Goal: Use online tool/utility: Utilize a website feature to perform a specific function

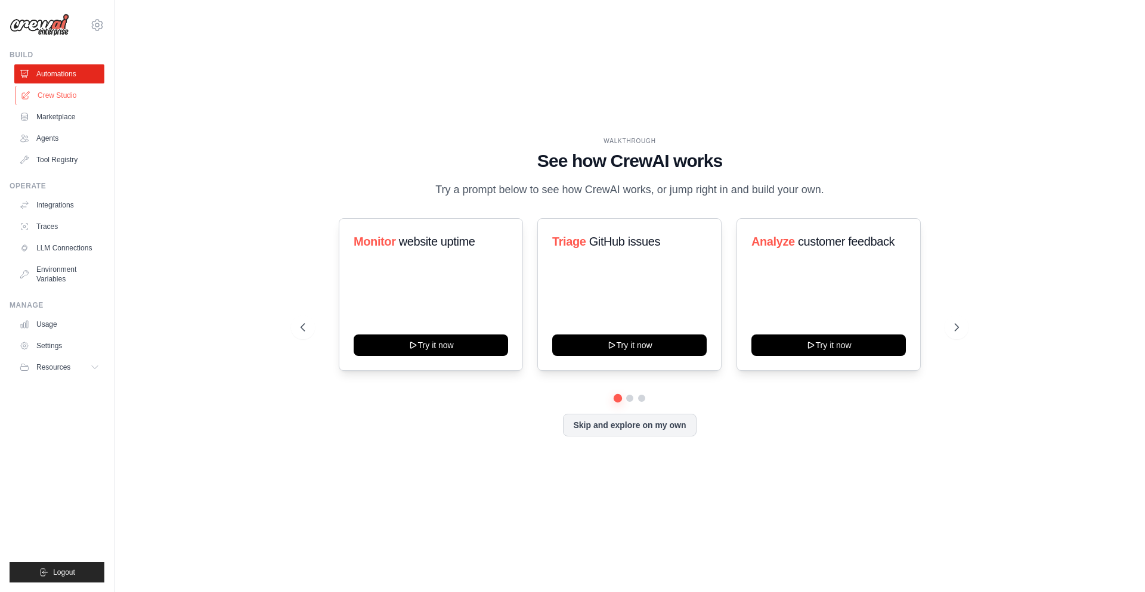
click at [57, 100] on link "Crew Studio" at bounding box center [61, 95] width 90 height 19
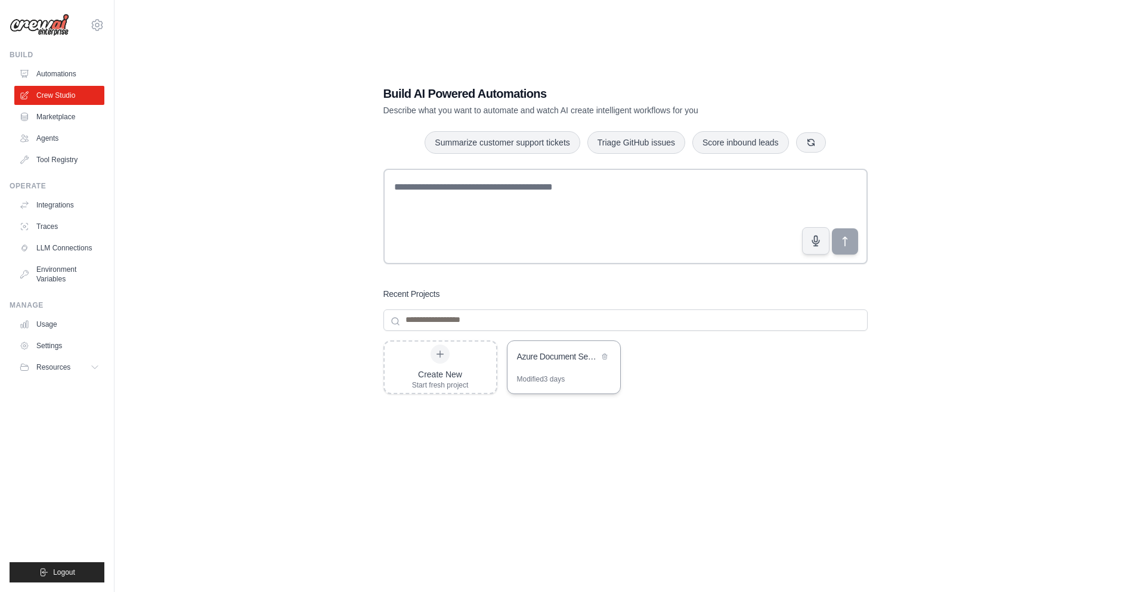
click at [568, 368] on div "Azure Document Search Assistant" at bounding box center [563, 357] width 113 height 33
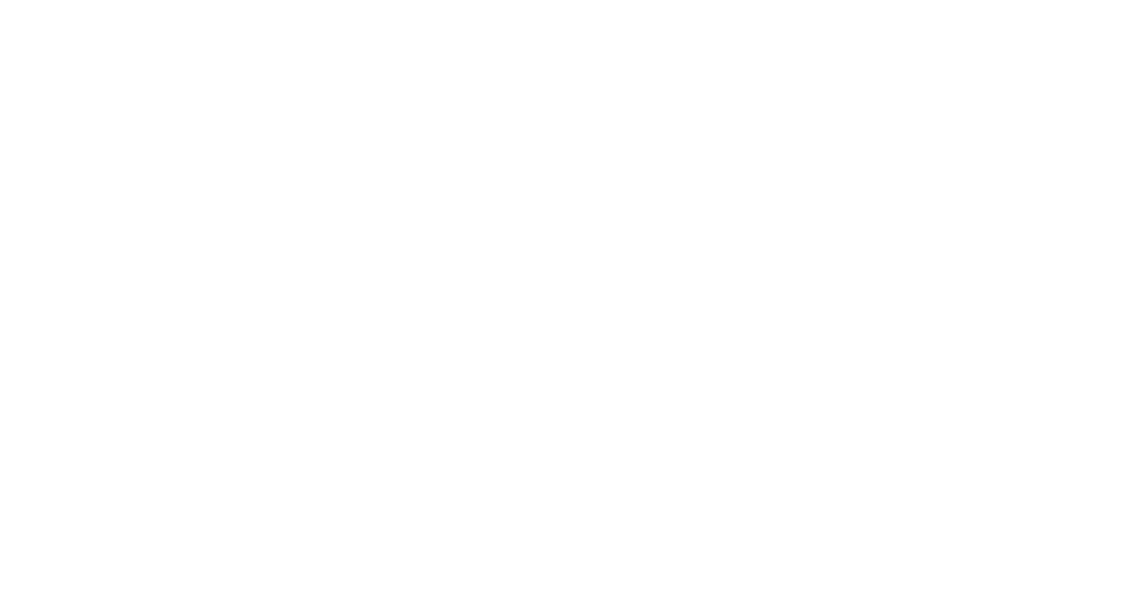
click at [568, 0] on html at bounding box center [572, 0] width 1145 height 0
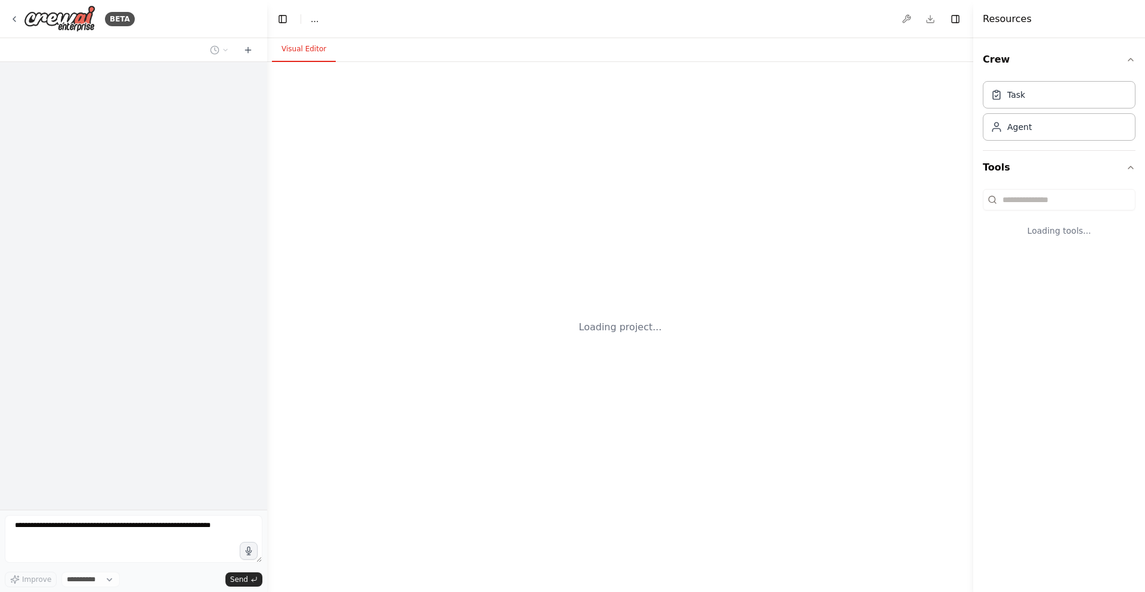
select select "****"
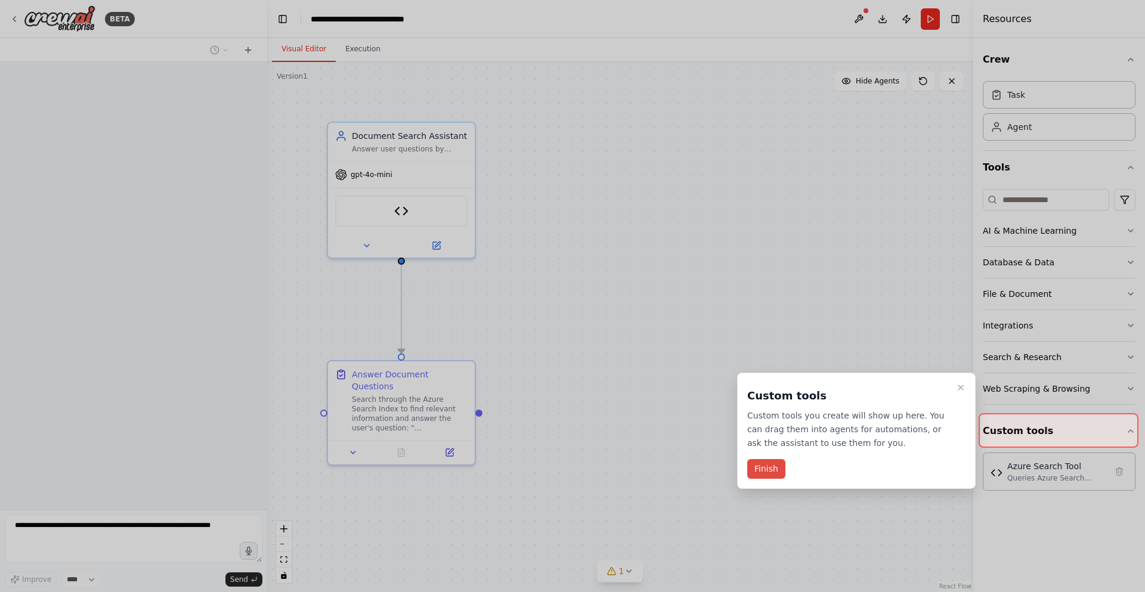
click at [761, 469] on button "Finish" at bounding box center [766, 469] width 38 height 20
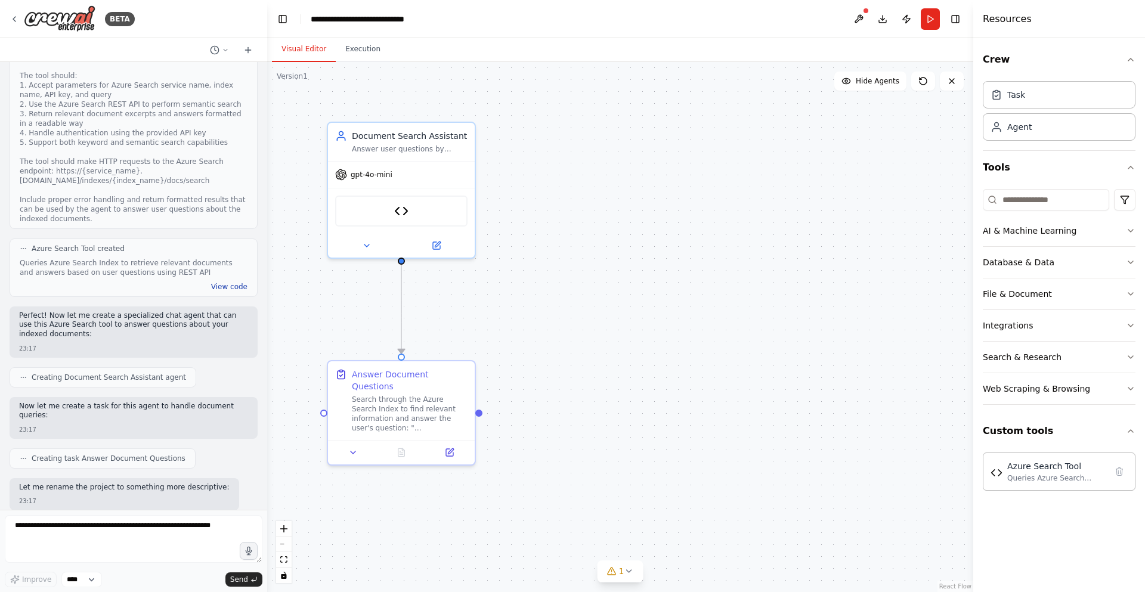
click at [221, 282] on button "View code" at bounding box center [229, 287] width 36 height 10
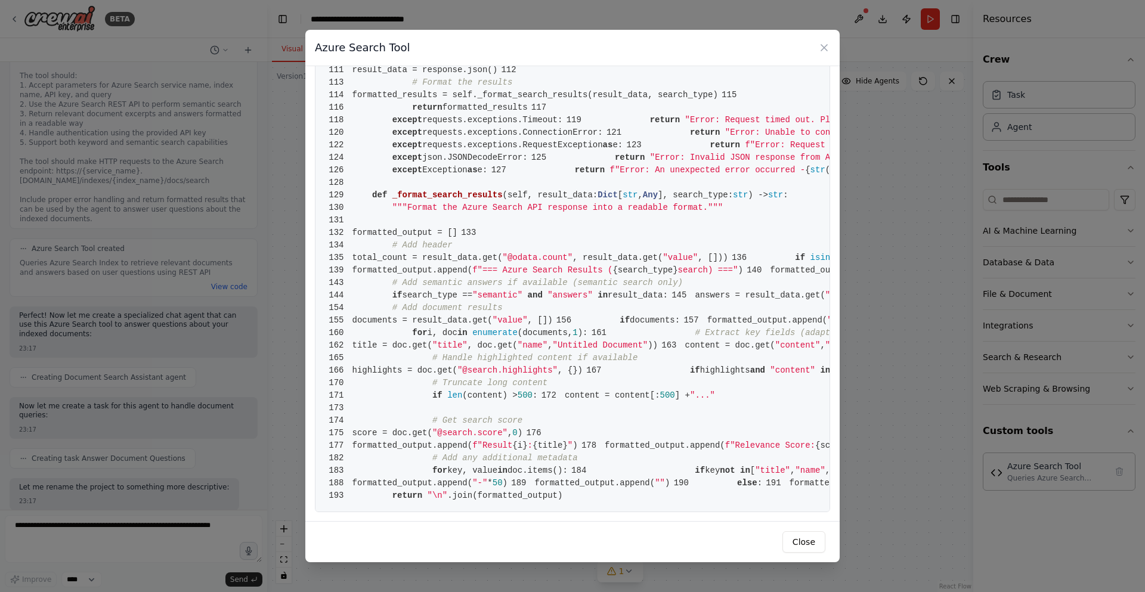
scroll to position [2009, 0]
click at [822, 47] on icon at bounding box center [824, 48] width 12 height 12
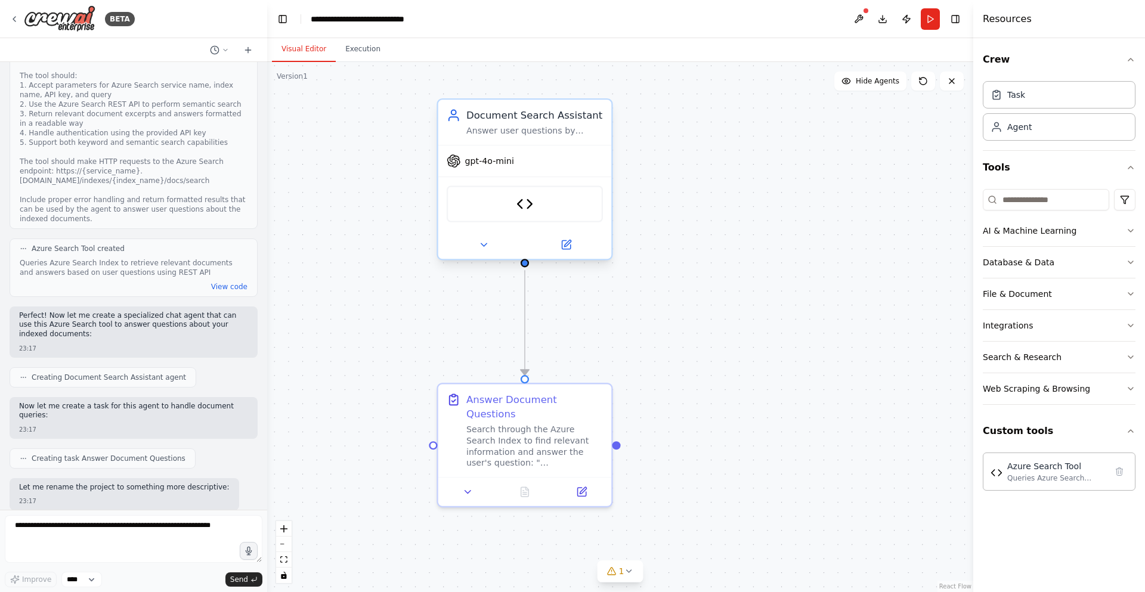
click at [513, 125] on div "Answer user questions by searching through indexed documents in Azure Search In…" at bounding box center [534, 130] width 137 height 11
click at [519, 202] on img at bounding box center [524, 204] width 17 height 17
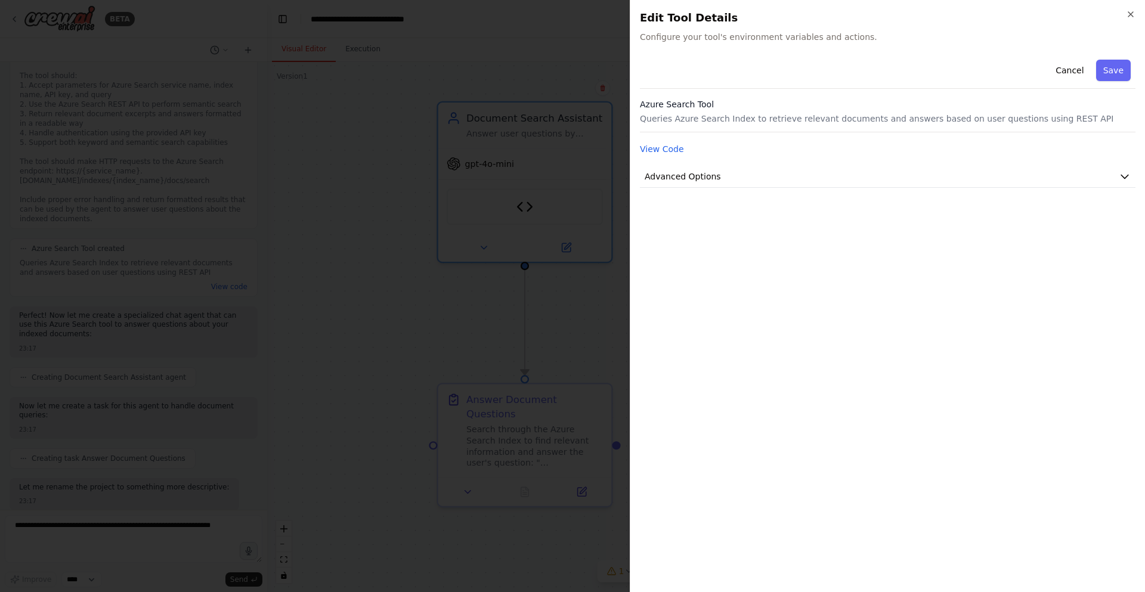
click at [944, 109] on h3 "Azure Search Tool" at bounding box center [887, 104] width 495 height 12
click at [936, 149] on div "View Code" at bounding box center [887, 149] width 495 height 14
click at [1123, 178] on icon "button" at bounding box center [1125, 177] width 12 height 12
click at [1074, 67] on button "Cancel" at bounding box center [1069, 70] width 42 height 21
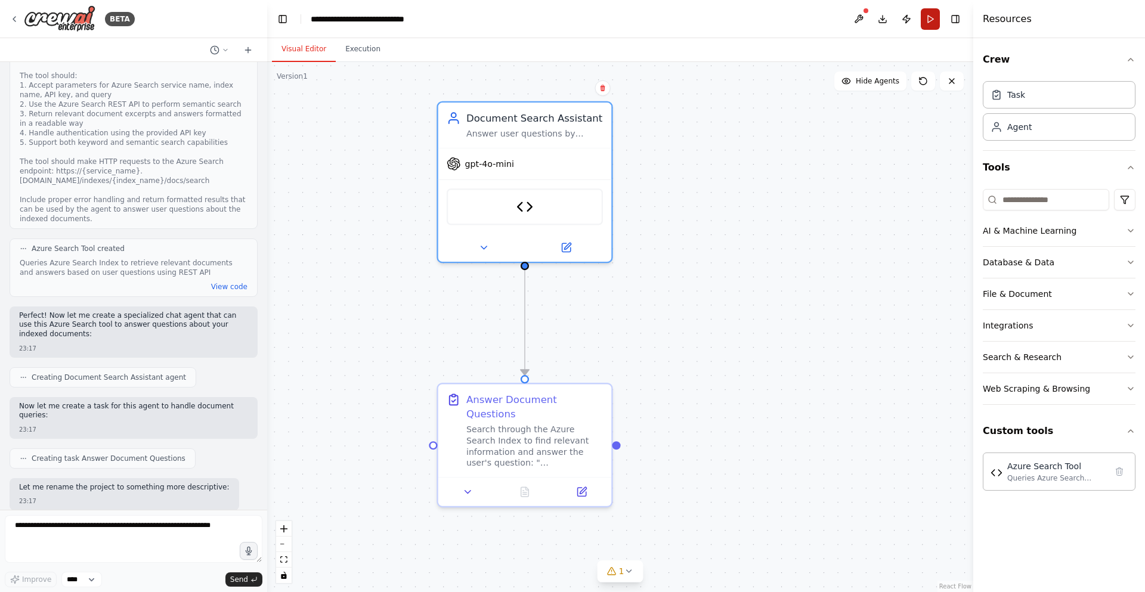
click at [932, 24] on button "Run" at bounding box center [930, 18] width 19 height 21
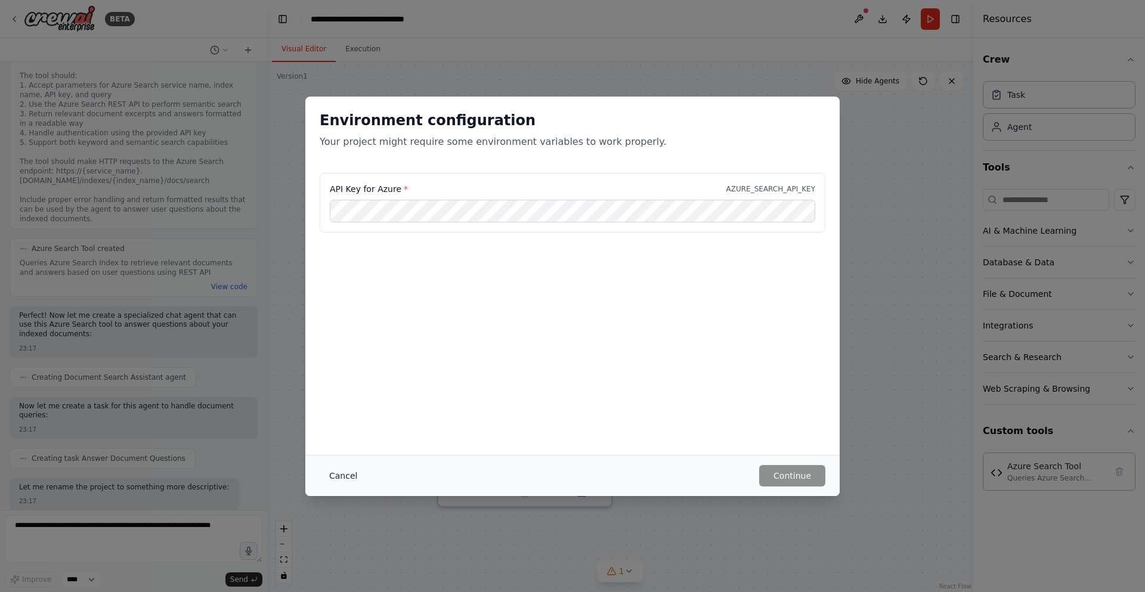
click at [337, 473] on button "Cancel" at bounding box center [343, 475] width 47 height 21
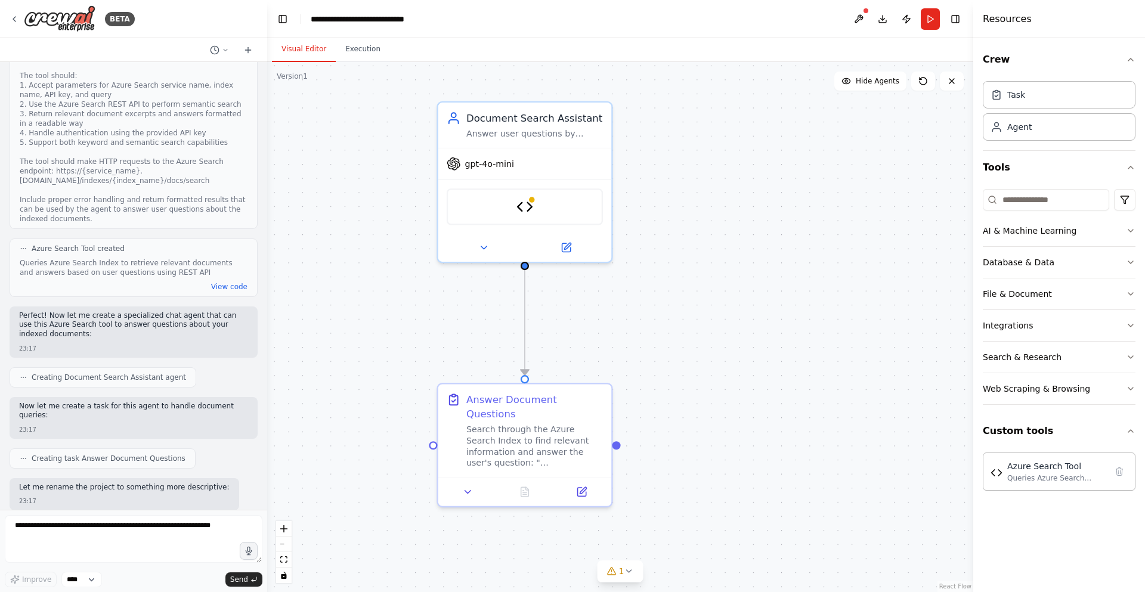
click at [365, 168] on div ".deletable-edge-delete-btn { width: 20px; height: 20px; border: 0px solid #ffff…" at bounding box center [620, 327] width 706 height 530
click at [733, 349] on div ".deletable-edge-delete-btn { width: 20px; height: 20px; border: 0px solid #ffff…" at bounding box center [620, 327] width 706 height 530
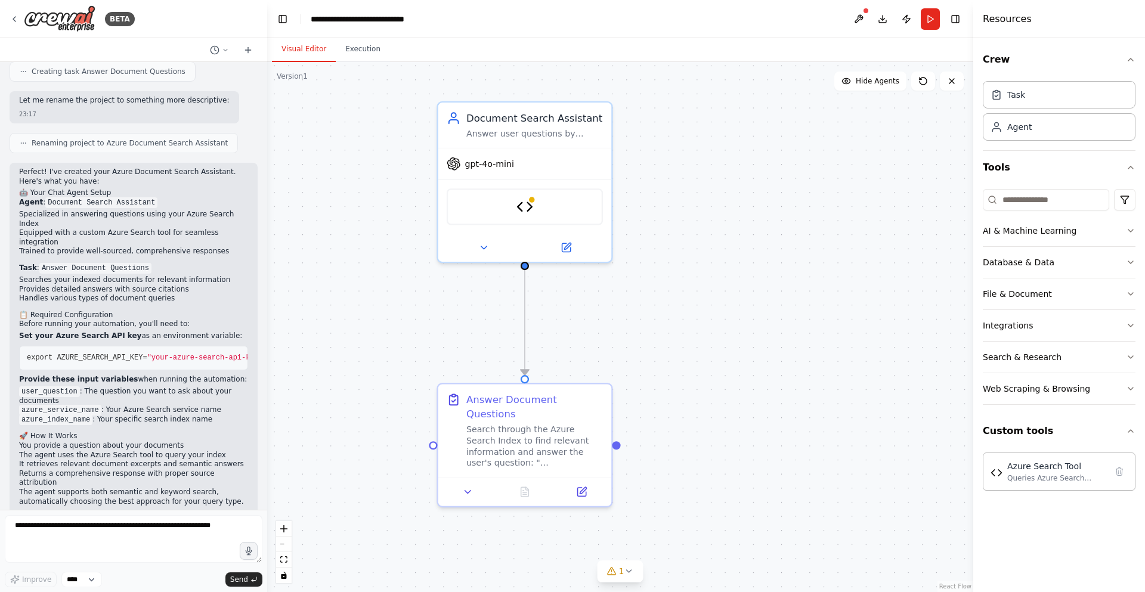
scroll to position [857, 0]
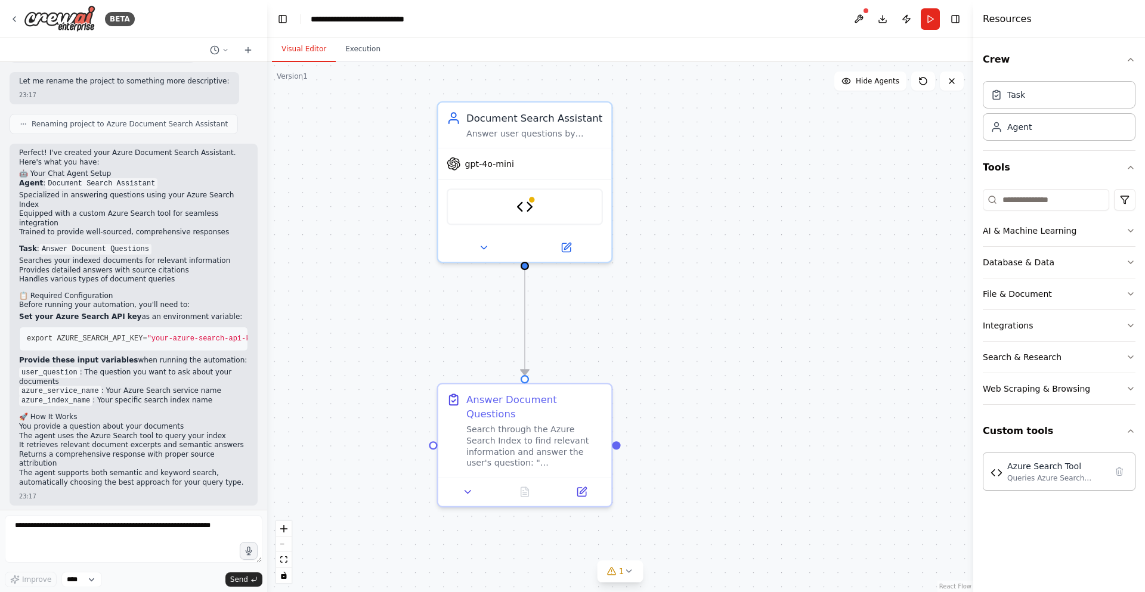
click at [772, 168] on div ".deletable-edge-delete-btn { width: 20px; height: 20px; border: 0px solid #ffff…" at bounding box center [620, 327] width 706 height 530
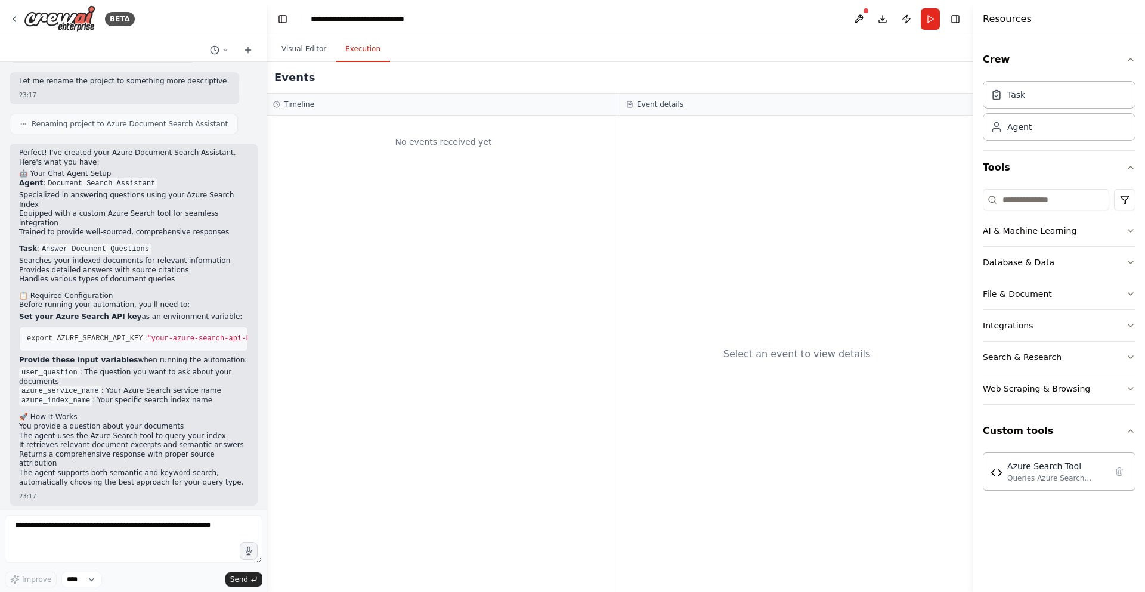
click at [351, 51] on button "Execution" at bounding box center [363, 49] width 54 height 25
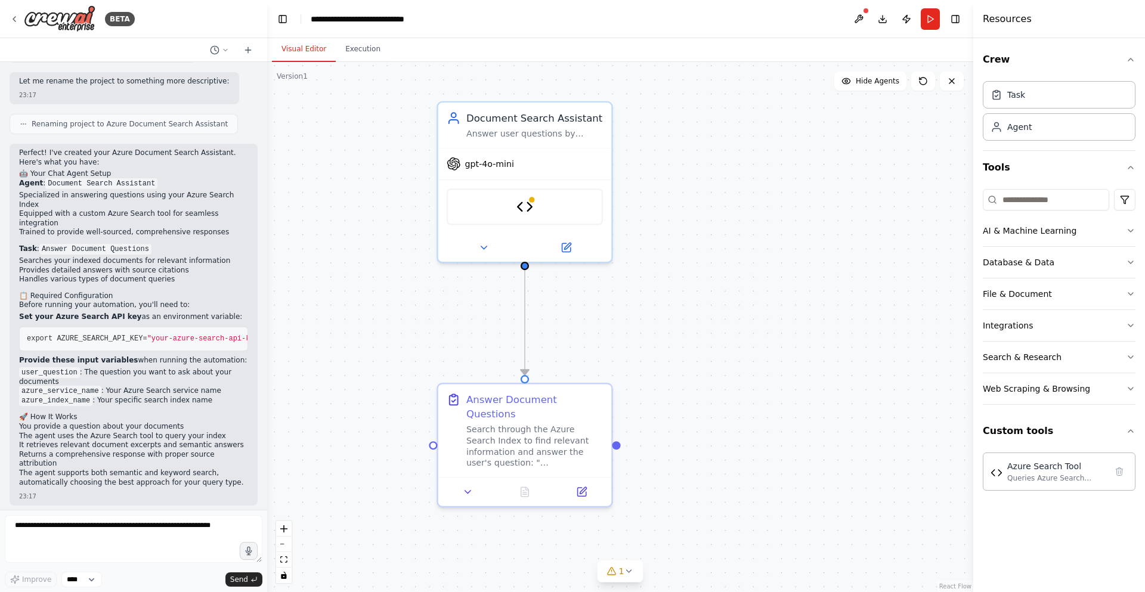
click at [313, 50] on button "Visual Editor" at bounding box center [304, 49] width 64 height 25
click at [252, 55] on button at bounding box center [248, 50] width 19 height 14
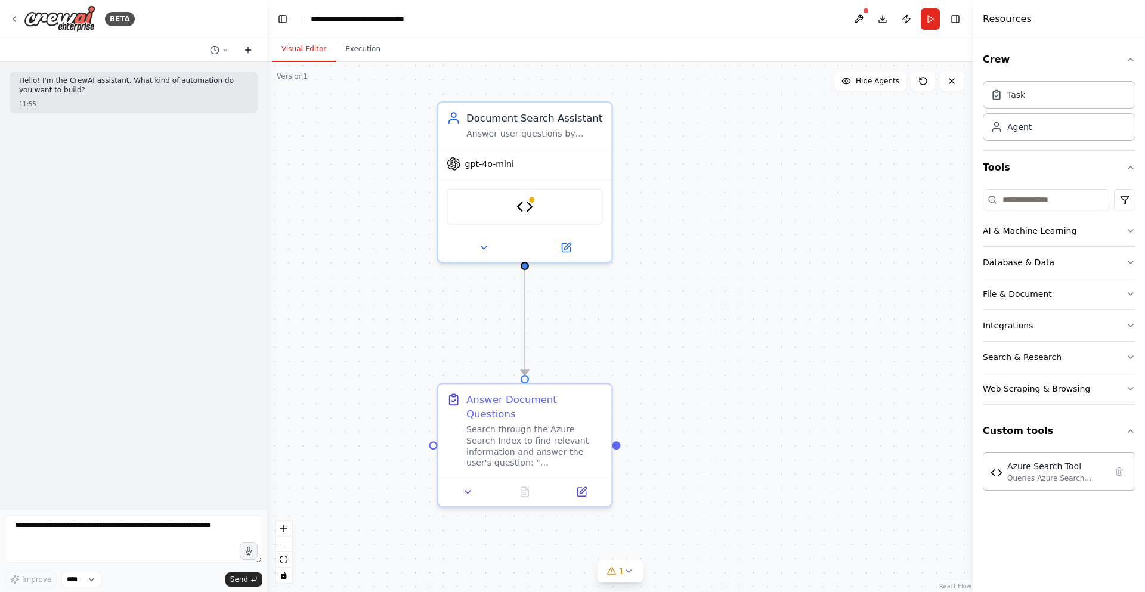
click at [244, 53] on icon at bounding box center [248, 50] width 10 height 10
click at [225, 51] on icon at bounding box center [225, 50] width 7 height 7
click at [351, 157] on div ".deletable-edge-delete-btn { width: 20px; height: 20px; border: 0px solid #ffff…" at bounding box center [620, 327] width 706 height 530
click at [190, 176] on div at bounding box center [133, 296] width 267 height 592
click at [34, 529] on textarea at bounding box center [134, 539] width 258 height 48
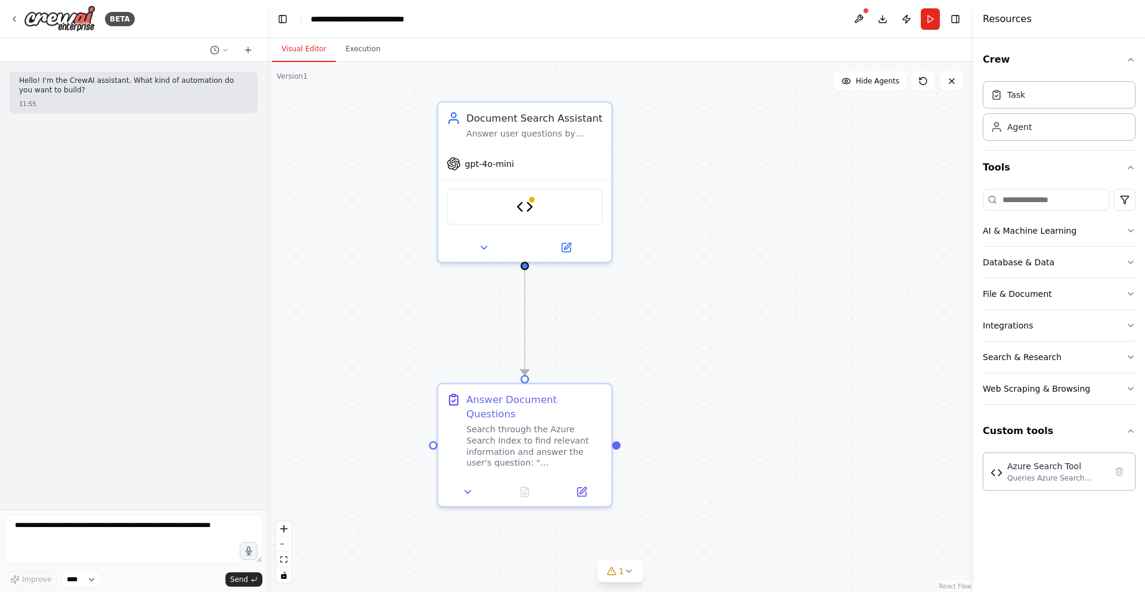
click at [310, 92] on div ".deletable-edge-delete-btn { width: 20px; height: 20px; border: 0px solid #ffff…" at bounding box center [620, 327] width 706 height 530
click at [1026, 126] on div "Agent" at bounding box center [1019, 126] width 24 height 12
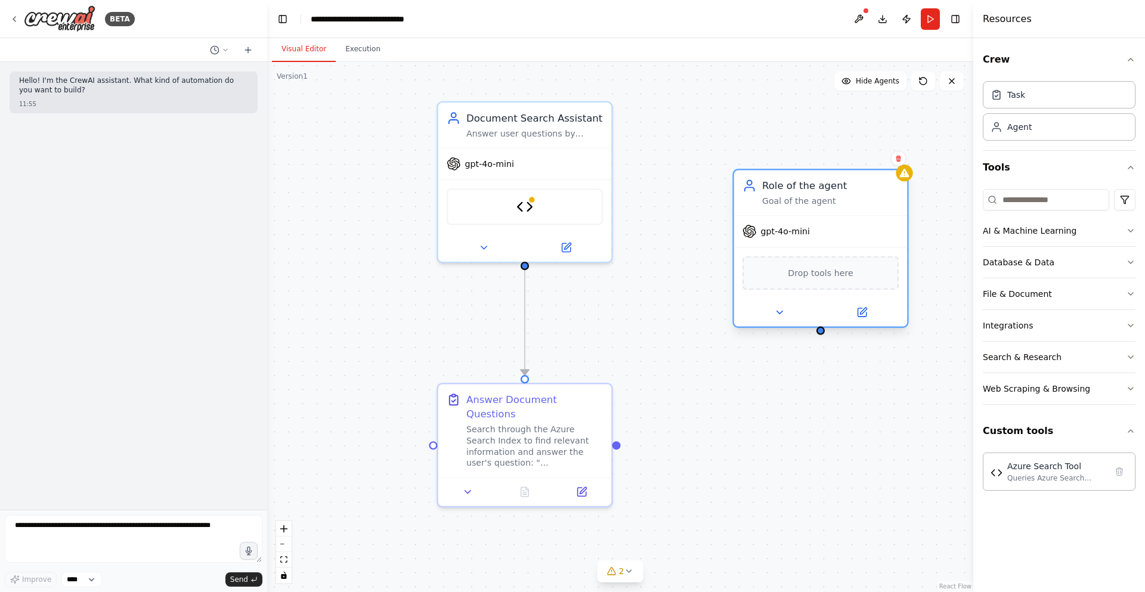
drag, startPoint x: 883, startPoint y: 184, endPoint x: 822, endPoint y: 178, distance: 61.7
click at [822, 179] on div "Role of the agent" at bounding box center [830, 186] width 137 height 14
click at [828, 185] on div "Role of the agent" at bounding box center [830, 186] width 137 height 14
click at [898, 159] on icon at bounding box center [898, 158] width 5 height 7
click at [871, 160] on button "Confirm" at bounding box center [864, 158] width 42 height 14
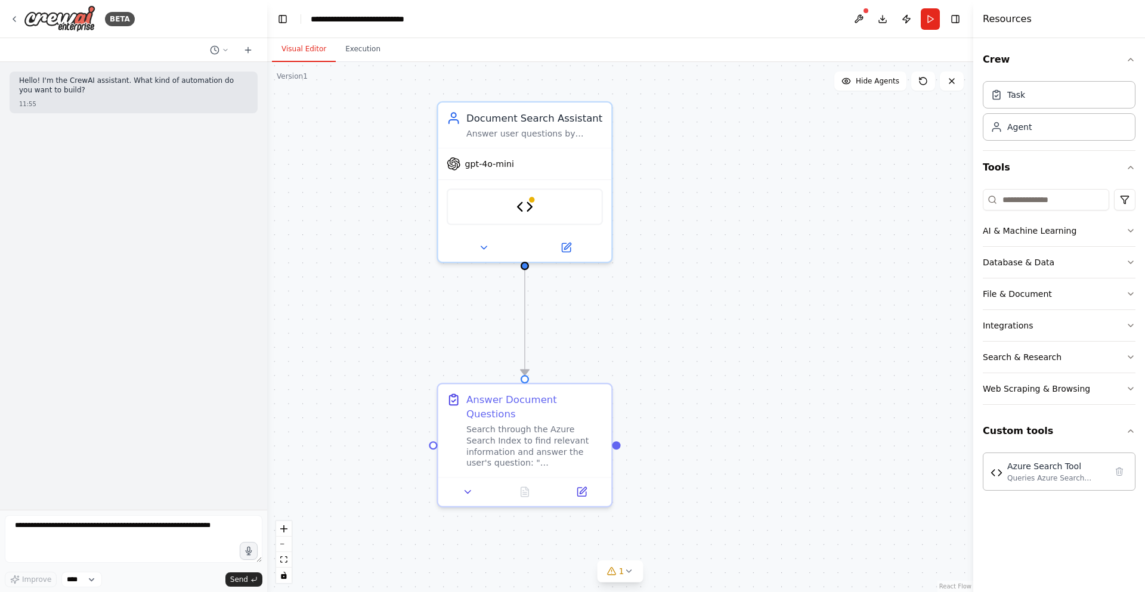
click at [800, 213] on div ".deletable-edge-delete-btn { width: 20px; height: 20px; border: 0px solid #ffff…" at bounding box center [620, 327] width 706 height 530
